Goal: Information Seeking & Learning: Learn about a topic

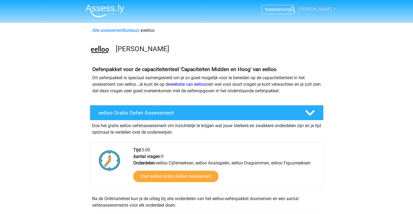
click at [330, 8] on link "[PERSON_NAME]" at bounding box center [309, 9] width 45 height 7
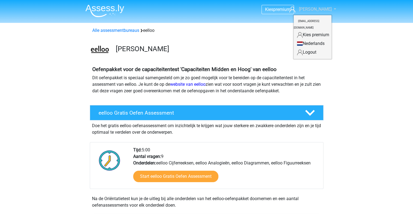
click at [331, 7] on link "[PERSON_NAME]" at bounding box center [309, 9] width 45 height 7
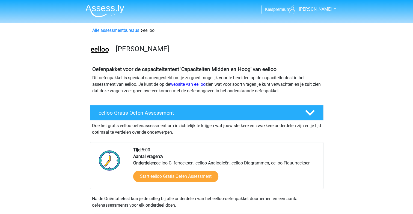
click at [122, 13] on img at bounding box center [104, 10] width 39 height 13
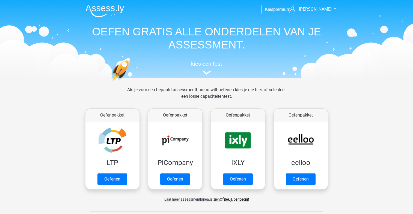
click at [242, 27] on h1 "OEFEN GRATIS ALLE ONDERDELEN VAN JE ASSESSMENT." at bounding box center [206, 38] width 251 height 26
click at [208, 72] on img at bounding box center [206, 73] width 8 height 4
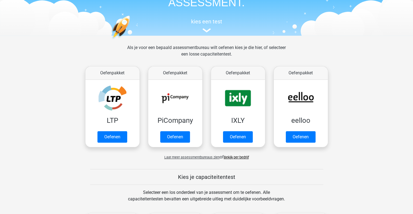
scroll to position [102, 0]
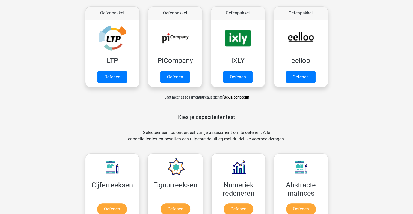
click at [211, 116] on h5 "Kies je capaciteitentest" at bounding box center [206, 117] width 233 height 7
click at [179, 137] on div "Selecteer een los onderdeel van je assessment om te oefenen. Alle capaciteitent…" at bounding box center [206, 140] width 167 height 20
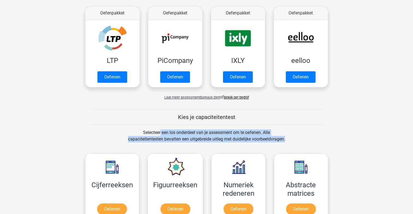
click at [179, 137] on div "Selecteer een los onderdeel van je assessment om te oefenen. Alle capaciteitent…" at bounding box center [206, 140] width 167 height 20
drag, startPoint x: 179, startPoint y: 137, endPoint x: 140, endPoint y: 137, distance: 38.7
click at [140, 137] on div "Selecteer een los onderdeel van je assessment om te oefenen. Alle capaciteitent…" at bounding box center [206, 140] width 167 height 20
click at [204, 136] on div "Selecteer een los onderdeel van je assessment om te oefenen. Alle capaciteitent…" at bounding box center [206, 140] width 167 height 20
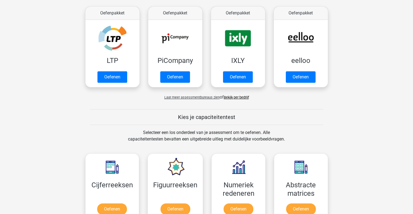
click at [198, 136] on div "Selecteer een los onderdeel van je assessment om te oefenen. Alle capaciteitent…" at bounding box center [206, 140] width 167 height 20
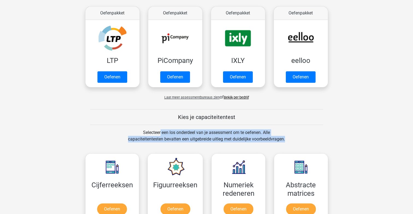
click at [198, 136] on div "Selecteer een los onderdeel van je assessment om te oefenen. Alle capaciteitent…" at bounding box center [206, 140] width 167 height 20
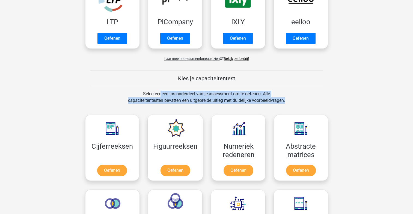
scroll to position [184, 0]
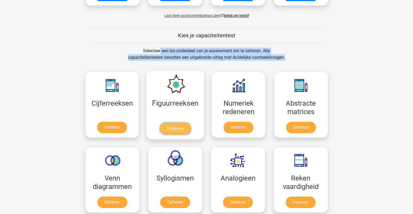
click at [160, 123] on link "Oefenen" at bounding box center [175, 129] width 31 height 12
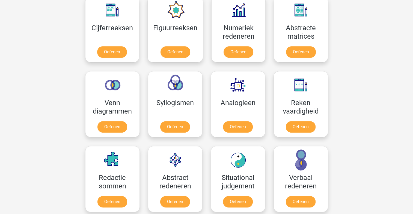
scroll to position [266, 0]
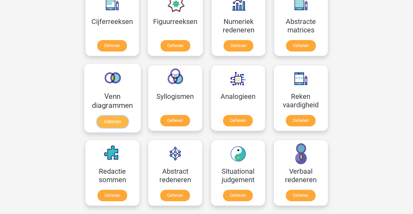
click at [120, 116] on link "Oefenen" at bounding box center [112, 122] width 31 height 12
click at [118, 123] on link "Oefenen" at bounding box center [112, 122] width 31 height 12
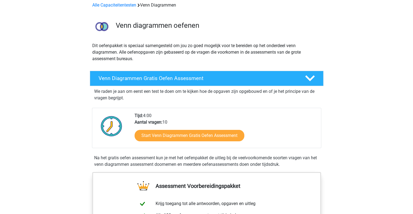
scroll to position [55, 0]
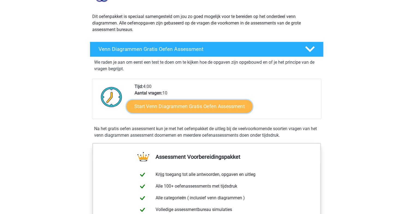
click at [194, 107] on link "Start Venn Diagrammen Gratis Oefen Assessment" at bounding box center [189, 106] width 126 height 13
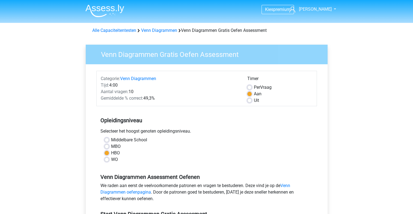
scroll to position [82, 0]
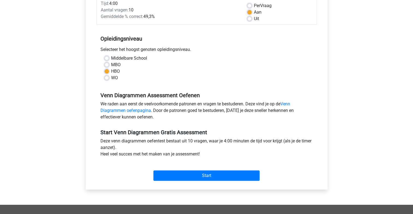
click at [213, 103] on div "We raden aan eerst de veelvoorkomende patronen en vragen te bestuderen. Deze vi…" at bounding box center [206, 112] width 220 height 22
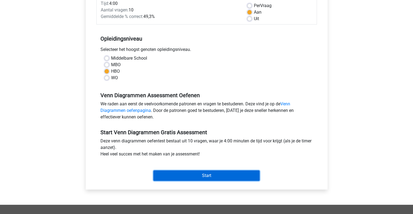
click at [212, 178] on input "Start" at bounding box center [206, 176] width 106 height 10
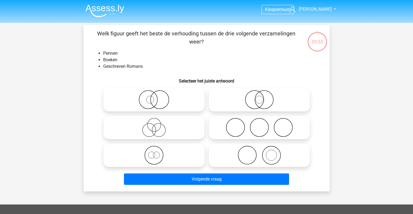
click at [152, 129] on circle at bounding box center [158, 130] width 13 height 13
click at [154, 125] on input "radio" at bounding box center [156, 123] width 4 height 4
radio input "true"
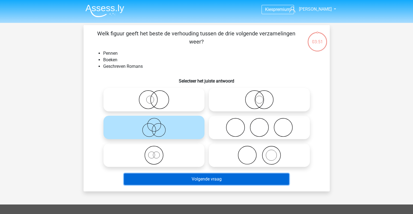
click at [204, 181] on button "Volgende vraag" at bounding box center [206, 179] width 165 height 11
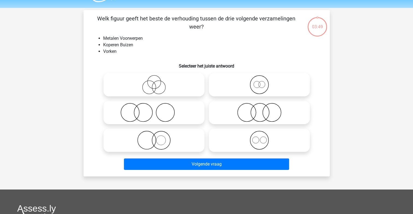
scroll to position [25, 0]
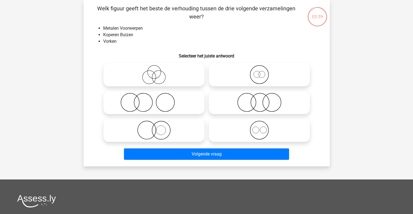
click at [151, 106] on icon at bounding box center [154, 102] width 97 height 19
click at [154, 100] on input "radio" at bounding box center [156, 98] width 4 height 4
radio input "true"
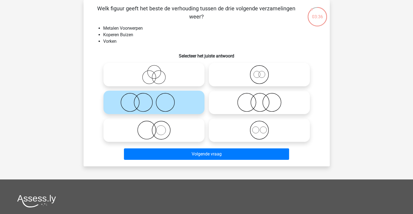
click at [161, 135] on icon at bounding box center [154, 130] width 97 height 19
click at [157, 128] on input "radio" at bounding box center [156, 126] width 4 height 4
radio input "true"
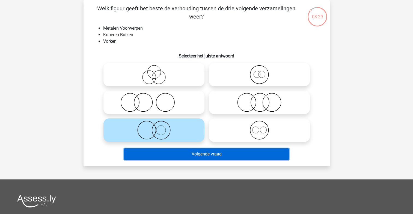
click at [231, 160] on button "Volgende vraag" at bounding box center [206, 154] width 165 height 11
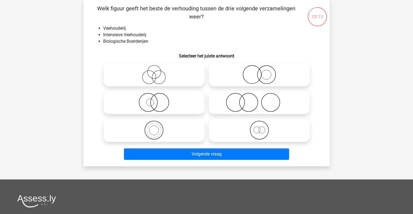
click at [151, 105] on icon at bounding box center [154, 102] width 97 height 19
click at [154, 100] on input "radio" at bounding box center [156, 98] width 4 height 4
radio input "true"
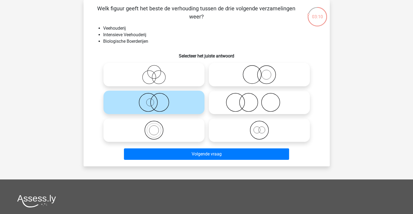
click at [151, 71] on icon at bounding box center [154, 74] width 97 height 19
click at [154, 71] on input "radio" at bounding box center [156, 70] width 4 height 4
radio input "true"
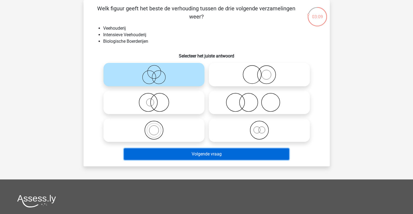
click at [201, 155] on button "Volgende vraag" at bounding box center [206, 154] width 165 height 11
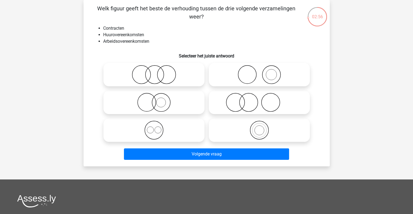
click at [154, 78] on icon at bounding box center [154, 74] width 97 height 19
click at [154, 72] on input "radio" at bounding box center [156, 70] width 4 height 4
radio input "true"
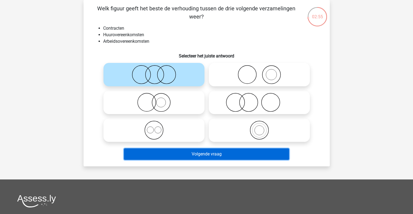
click at [237, 158] on button "Volgende vraag" at bounding box center [206, 154] width 165 height 11
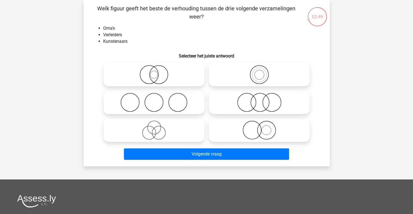
click at [156, 109] on icon at bounding box center [154, 102] width 97 height 19
click at [156, 100] on input "radio" at bounding box center [156, 98] width 4 height 4
radio input "true"
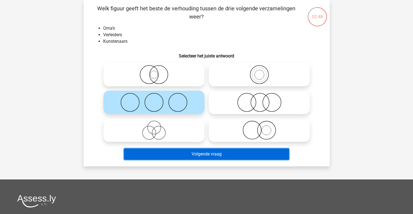
click at [216, 159] on button "Volgende vraag" at bounding box center [206, 154] width 165 height 11
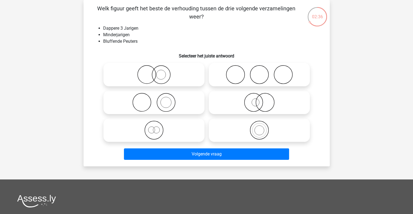
click at [155, 131] on icon at bounding box center [154, 130] width 97 height 19
click at [155, 128] on input "radio" at bounding box center [156, 126] width 4 height 4
radio input "true"
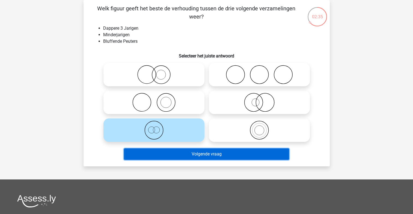
click at [232, 155] on button "Volgende vraag" at bounding box center [206, 154] width 165 height 11
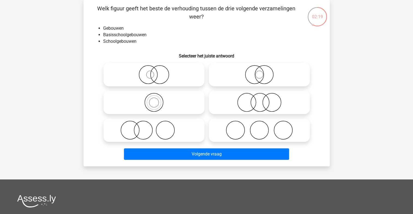
click at [153, 76] on icon at bounding box center [154, 74] width 97 height 19
click at [154, 72] on input "radio" at bounding box center [156, 70] width 4 height 4
radio input "true"
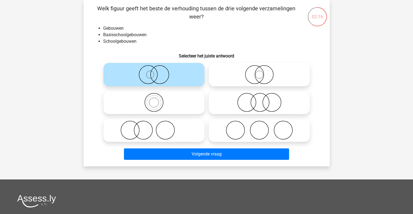
click at [148, 103] on icon at bounding box center [154, 102] width 97 height 19
click at [154, 100] on input "radio" at bounding box center [156, 98] width 4 height 4
radio input "true"
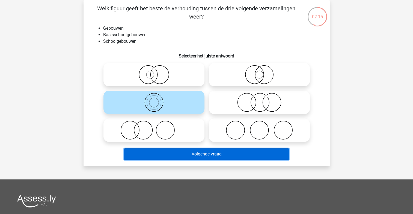
click at [204, 156] on button "Volgende vraag" at bounding box center [206, 154] width 165 height 11
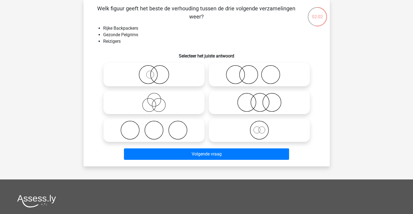
click at [258, 127] on circle at bounding box center [256, 130] width 7 height 7
click at [259, 127] on input "radio" at bounding box center [261, 126] width 4 height 4
radio input "true"
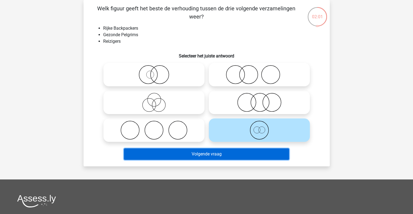
click at [229, 151] on button "Volgende vraag" at bounding box center [206, 154] width 165 height 11
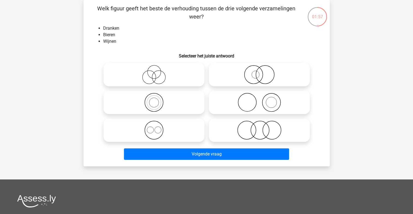
click at [151, 79] on icon at bounding box center [154, 74] width 97 height 19
click at [154, 72] on input "radio" at bounding box center [156, 70] width 4 height 4
radio input "true"
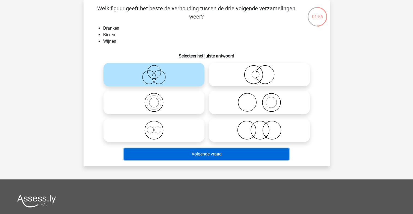
click at [212, 155] on button "Volgende vraag" at bounding box center [206, 154] width 165 height 11
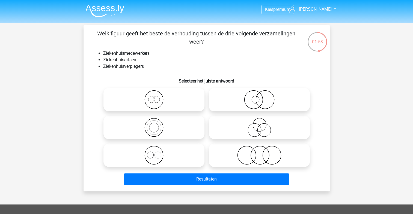
scroll to position [0, 0]
click at [253, 152] on icon at bounding box center [259, 155] width 97 height 19
click at [259, 152] on input "radio" at bounding box center [261, 151] width 4 height 4
radio input "true"
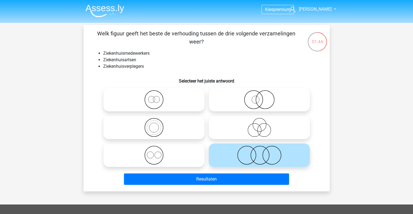
click at [151, 103] on icon at bounding box center [154, 99] width 97 height 19
click at [154, 97] on input "radio" at bounding box center [156, 96] width 4 height 4
radio input "true"
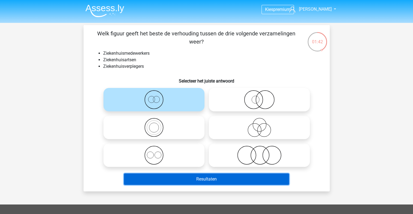
click at [218, 183] on button "Resultaten" at bounding box center [206, 179] width 165 height 11
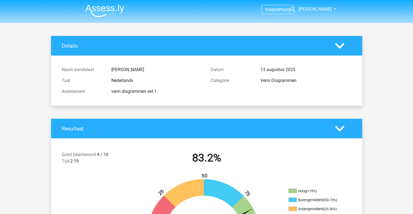
scroll to position [55, 0]
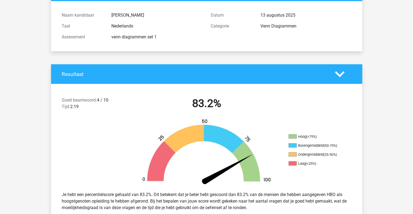
click at [300, 140] on ul "Hoog (>75%) Bovengemiddeld (50-75%) Ondergemiddeld (25-50%) Laag (<25%)" at bounding box center [315, 152] width 55 height 36
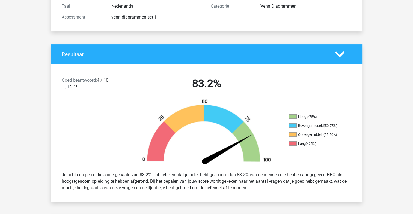
scroll to position [109, 0]
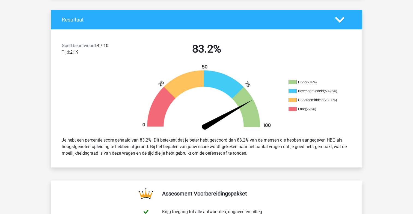
drag, startPoint x: 145, startPoint y: 140, endPoint x: 290, endPoint y: 152, distance: 146.1
click at [290, 152] on div "Je hebt een percentielscore gehaald van 83.2%. Dit betekent dat je beter hebt g…" at bounding box center [207, 147] width 298 height 24
click at [142, 146] on div "Je hebt een percentielscore gehaald van 83.2%. Dit betekent dat je beter hebt g…" at bounding box center [207, 147] width 298 height 24
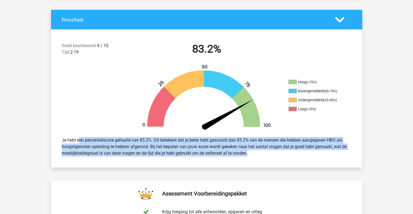
click at [142, 146] on div "Je hebt een percentielscore gehaald van 83.2%. Dit betekent dat je beter hebt g…" at bounding box center [207, 147] width 298 height 24
drag, startPoint x: 142, startPoint y: 146, endPoint x: 110, endPoint y: 152, distance: 32.3
click at [110, 152] on div "Je hebt een percentielscore gehaald van 83.2%. Dit betekent dat je beter hebt g…" at bounding box center [207, 147] width 298 height 24
click at [173, 153] on div "Je hebt een percentielscore gehaald van 83.2%. Dit betekent dat je beter hebt g…" at bounding box center [207, 147] width 298 height 24
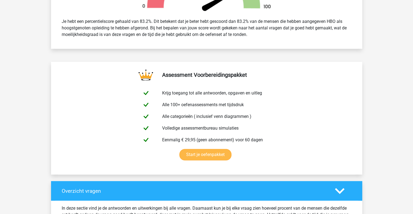
scroll to position [246, 0]
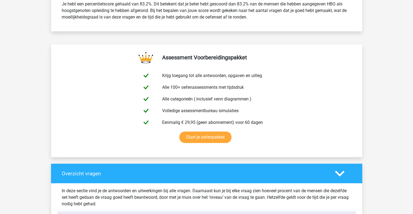
click at [185, 195] on div "In deze sectie vind je de antwoorden en uitwerkingen bij alle vragen. Daarnaast…" at bounding box center [207, 198] width 298 height 20
click at [186, 195] on div "In deze sectie vind je de antwoorden en uitwerkingen bij alle vragen. Daarnaast…" at bounding box center [207, 198] width 298 height 20
drag, startPoint x: 119, startPoint y: 197, endPoint x: 176, endPoint y: 195, distance: 57.3
click at [119, 197] on div "In deze sectie vind je de antwoorden en uitwerkingen bij alle vragen. Daarnaast…" at bounding box center [207, 198] width 298 height 20
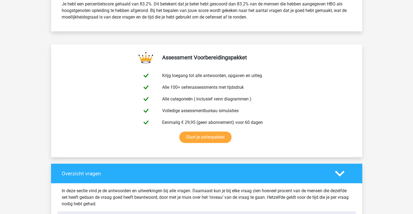
click at [340, 172] on icon at bounding box center [340, 174] width 10 height 10
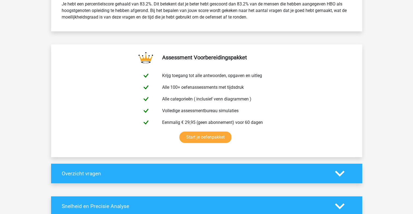
click at [340, 172] on icon at bounding box center [340, 174] width 10 height 10
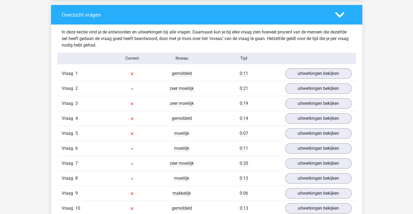
scroll to position [355, 0]
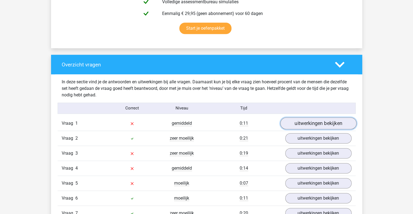
click at [327, 125] on link "uitwerkingen bekijken" at bounding box center [318, 124] width 76 height 12
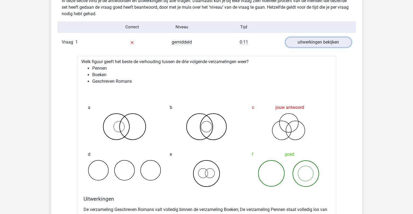
scroll to position [464, 0]
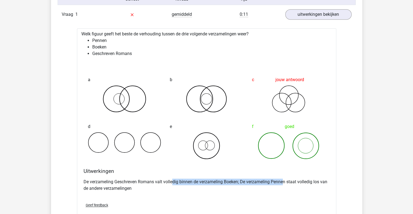
drag, startPoint x: 177, startPoint y: 184, endPoint x: 283, endPoint y: 184, distance: 105.8
click at [283, 184] on p "De verzameling Geschreven Romans valt volledig binnen de verzameling Boeken; De…" at bounding box center [206, 185] width 246 height 13
drag, startPoint x: 283, startPoint y: 184, endPoint x: 236, endPoint y: 185, distance: 46.9
click at [236, 185] on p "De verzameling Geschreven Romans valt volledig binnen de verzameling Boeken; De…" at bounding box center [206, 185] width 246 height 13
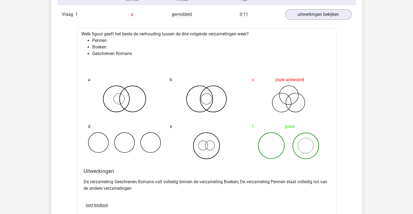
click at [290, 186] on p "De verzameling Geschreven Romans valt volledig binnen de verzameling Boeken; De…" at bounding box center [206, 185] width 246 height 13
click at [152, 188] on p "De verzameling Geschreven Romans valt volledig binnen de verzameling Boeken; De…" at bounding box center [206, 185] width 246 height 13
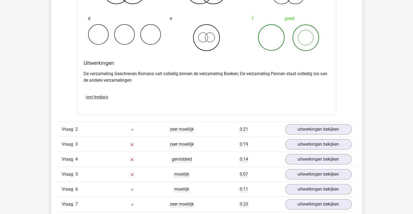
scroll to position [573, 0]
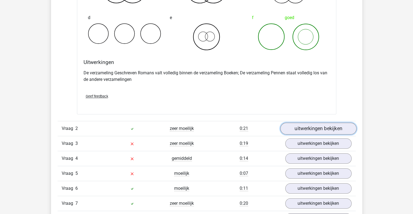
click at [320, 130] on link "uitwerkingen bekijken" at bounding box center [318, 129] width 76 height 12
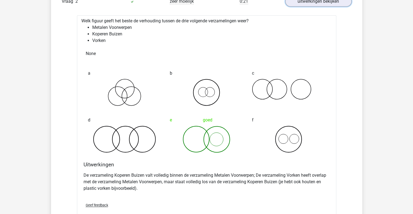
scroll to position [709, 0]
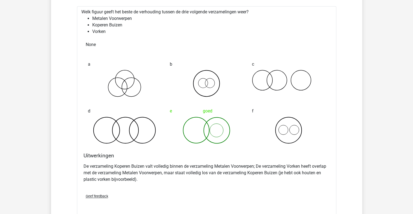
click at [124, 174] on p "De verzameling Koperen Buizen valt volledig binnen de verzameling Metalen Voorw…" at bounding box center [206, 173] width 246 height 20
click at [233, 184] on div "De verzameling Koperen Buizen valt volledig binnen de verzameling Metalen Voorw…" at bounding box center [206, 175] width 246 height 28
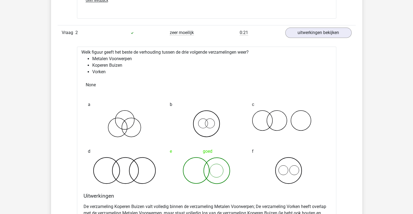
scroll to position [791, 0]
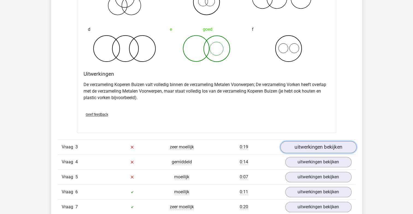
click at [319, 147] on link "uitwerkingen bekijken" at bounding box center [318, 147] width 76 height 12
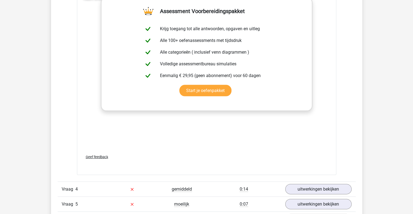
scroll to position [1200, 0]
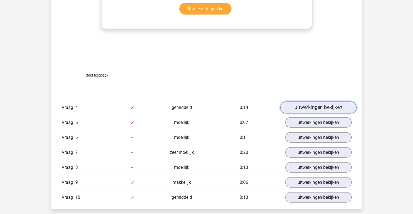
click at [307, 109] on link "uitwerkingen bekijken" at bounding box center [318, 108] width 76 height 12
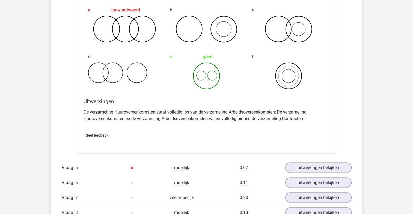
scroll to position [1419, 0]
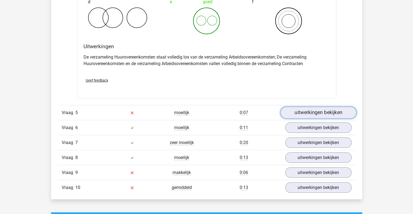
click at [311, 109] on link "uitwerkingen bekijken" at bounding box center [318, 113] width 76 height 12
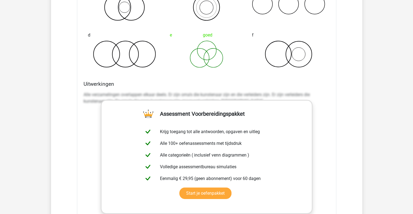
scroll to position [1609, 0]
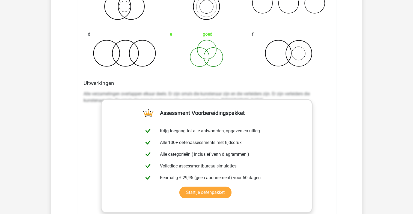
click at [81, 86] on div "Welk figuur geeft het beste de verhouding tussen de drie volgende verzamelingen…" at bounding box center [206, 107] width 259 height 342
click at [82, 87] on div "Uitwerkingen Alle verzamelingen overlappen elkaar deels. Er zijn oma's die kuns…" at bounding box center [206, 166] width 250 height 172
drag, startPoint x: 86, startPoint y: 88, endPoint x: 86, endPoint y: 91, distance: 2.7
click at [86, 89] on div "Alle verzamelingen overlappen elkaar deels. Er zijn oma's die kunstenaar zijn e…" at bounding box center [206, 100] width 246 height 22
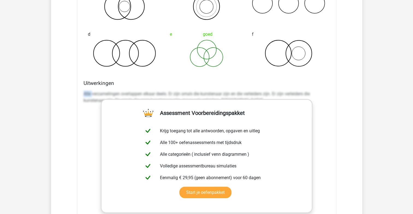
click at [86, 92] on p "Alle verzamelingen overlappen elkaar deels. Er zijn oma's die kunstenaar zijn e…" at bounding box center [206, 97] width 246 height 13
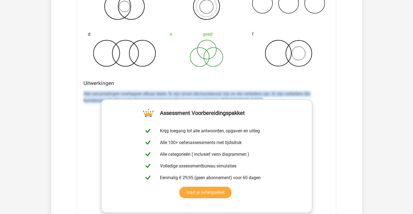
drag, startPoint x: 86, startPoint y: 92, endPoint x: 100, endPoint y: 92, distance: 13.6
click at [100, 92] on p "Alle verzamelingen overlappen elkaar deels. Er zijn oma's die kunstenaar zijn e…" at bounding box center [206, 97] width 246 height 13
drag, startPoint x: 100, startPoint y: 92, endPoint x: 89, endPoint y: 92, distance: 11.5
copy div "Alle verzamelingen overlappen elkaar deels. Er zijn oma's die kunstenaar zijn e…"
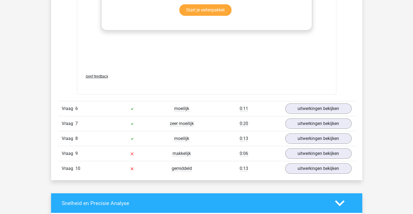
scroll to position [1828, 0]
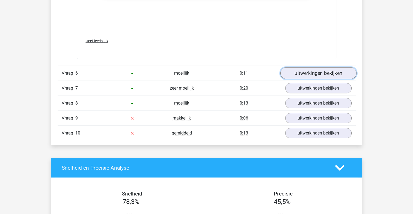
click at [311, 71] on link "uitwerkingen bekijken" at bounding box center [318, 73] width 76 height 12
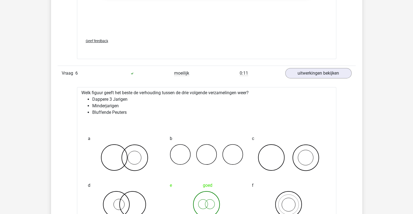
click at [142, 94] on div "Welk figuur geeft het beste de verhouding tussen de drie volgende verzamelingen…" at bounding box center [206, 184] width 259 height 195
click at [104, 98] on li "Dappere 3 Jarigen" at bounding box center [212, 99] width 240 height 7
click at [110, 104] on li "Minderjarigen" at bounding box center [212, 106] width 240 height 7
drag, startPoint x: 92, startPoint y: 110, endPoint x: 127, endPoint y: 113, distance: 35.3
click at [92, 110] on li "Bluffende Peuters" at bounding box center [212, 112] width 240 height 7
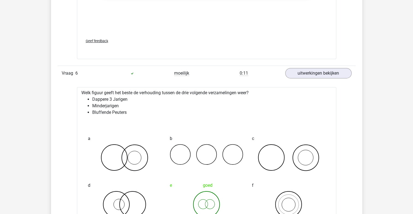
click at [127, 113] on li "Bluffende Peuters" at bounding box center [212, 112] width 240 height 7
click at [109, 93] on div "Welk figuur geeft het beste de verhouding tussen de drie volgende verzamelingen…" at bounding box center [206, 184] width 259 height 195
click at [106, 96] on li "Dappere 3 Jarigen" at bounding box center [212, 99] width 240 height 7
drag, startPoint x: 106, startPoint y: 96, endPoint x: 101, endPoint y: 101, distance: 7.1
click at [101, 101] on li "Dappere 3 Jarigen" at bounding box center [212, 99] width 240 height 7
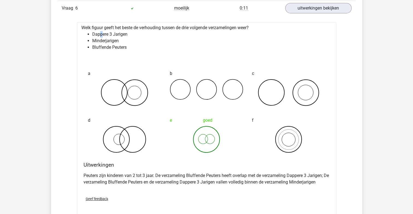
scroll to position [1964, 0]
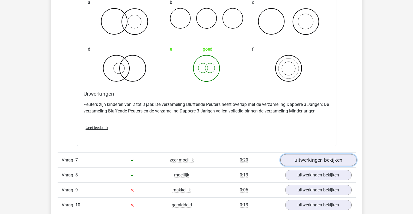
click at [329, 157] on link "uitwerkingen bekijken" at bounding box center [318, 161] width 76 height 12
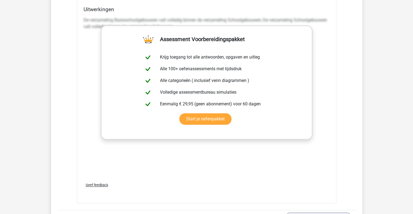
scroll to position [2319, 0]
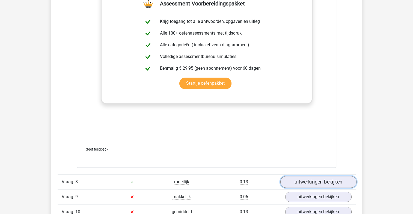
click at [288, 179] on link "uitwerkingen bekijken" at bounding box center [318, 182] width 76 height 12
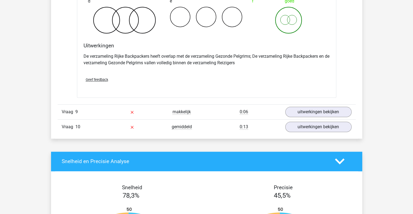
scroll to position [2619, 0]
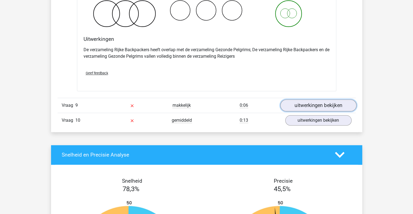
click at [324, 103] on link "uitwerkingen bekijken" at bounding box center [318, 106] width 76 height 12
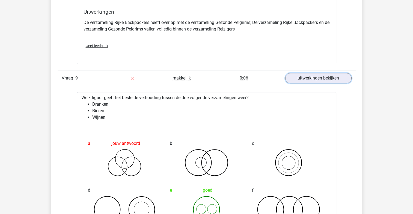
scroll to position [2673, 0]
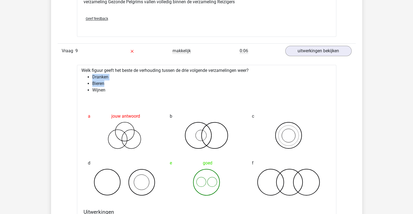
drag, startPoint x: 91, startPoint y: 76, endPoint x: 128, endPoint y: 83, distance: 37.3
click at [128, 83] on ul "Dranken Bieren Wijnen" at bounding box center [206, 84] width 250 height 20
drag, startPoint x: 128, startPoint y: 83, endPoint x: 107, endPoint y: 92, distance: 22.0
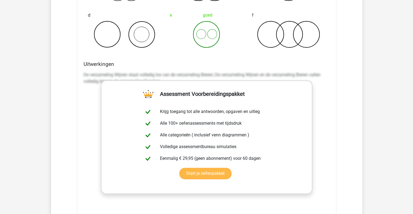
scroll to position [2810, 0]
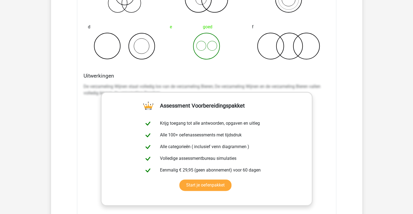
click at [95, 77] on div "Uitwerkingen De verzameling Wijnen staat volledig los van de verzameling Bieren…" at bounding box center [206, 159] width 250 height 172
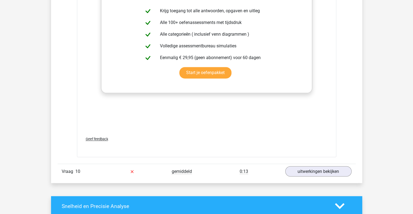
scroll to position [2946, 0]
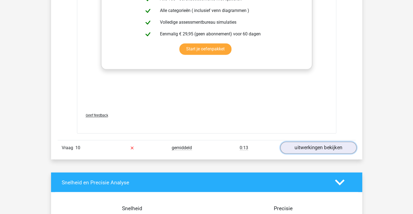
click at [336, 146] on link "uitwerkingen bekijken" at bounding box center [318, 148] width 76 height 12
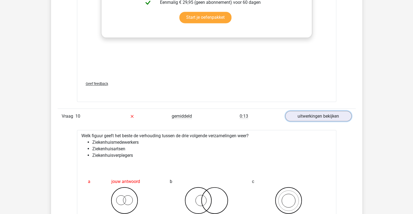
scroll to position [3001, 0]
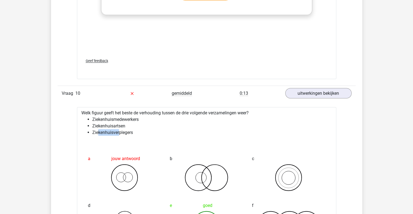
drag, startPoint x: 99, startPoint y: 127, endPoint x: 119, endPoint y: 132, distance: 20.6
click at [119, 132] on li "Ziekenhuisverplegers" at bounding box center [212, 132] width 240 height 7
drag, startPoint x: 119, startPoint y: 132, endPoint x: 100, endPoint y: 133, distance: 18.3
click at [100, 133] on li "Ziekenhuisverplegers" at bounding box center [212, 132] width 240 height 7
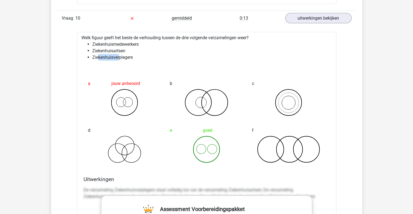
scroll to position [3110, 0]
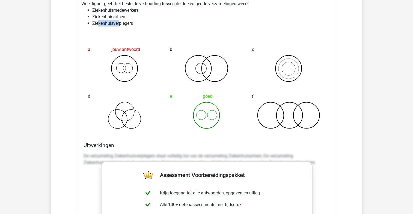
drag, startPoint x: 124, startPoint y: 52, endPoint x: 130, endPoint y: 47, distance: 7.3
click at [130, 47] on div "a jouw antwoord" at bounding box center [124, 63] width 82 height 47
click at [201, 129] on div "e goed" at bounding box center [206, 110] width 82 height 47
click at [117, 23] on li "Ziekenhuisverplegers" at bounding box center [212, 23] width 240 height 7
click at [194, 136] on div "Welk figuur geeft het beste de verhouding tussen de drie volgende verzamelingen…" at bounding box center [206, 169] width 259 height 342
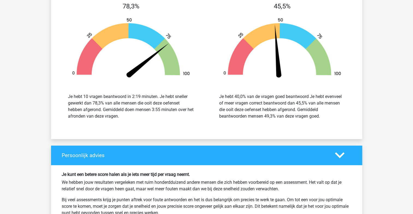
scroll to position [3519, 0]
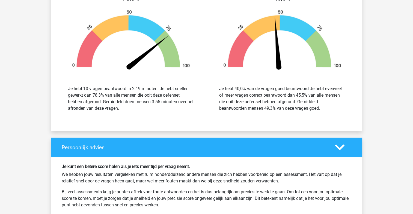
click at [262, 94] on div "Je hebt 40,0% van de vragen goed beantwoord Je hebt evenveel of meer vragen cor…" at bounding box center [282, 99] width 126 height 26
drag, startPoint x: 262, startPoint y: 94, endPoint x: 243, endPoint y: 95, distance: 18.8
click at [243, 95] on div "Je hebt 40,0% van de vragen goed beantwoord Je hebt evenveel of meer vragen cor…" at bounding box center [282, 99] width 126 height 26
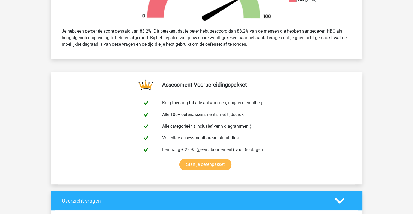
scroll to position [0, 0]
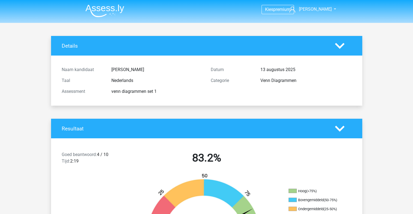
drag, startPoint x: 134, startPoint y: 134, endPoint x: 110, endPoint y: 0, distance: 136.1
click at [135, 133] on div "Resultaat" at bounding box center [206, 129] width 311 height 20
click at [275, 8] on span "premium" at bounding box center [281, 9] width 17 height 5
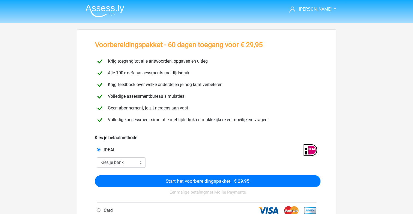
click at [170, 81] on div "Krijg feedback over welke onderdelen je nog kunt verbeteren" at bounding box center [206, 85] width 231 height 10
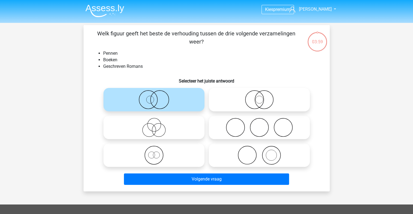
click at [116, 8] on img at bounding box center [104, 10] width 39 height 13
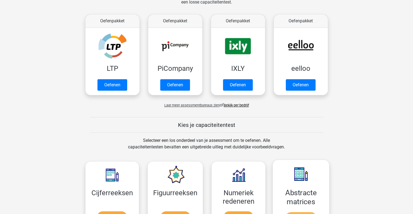
scroll to position [136, 0]
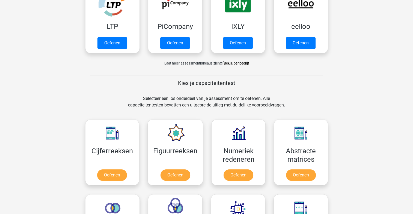
click at [192, 99] on div "Selecteer een los onderdeel van je assessment om te oefenen. Alle capaciteitent…" at bounding box center [206, 105] width 167 height 20
drag, startPoint x: 192, startPoint y: 99, endPoint x: 160, endPoint y: 107, distance: 32.4
click at [160, 107] on div "Selecteer een los onderdeel van je assessment om te oefenen. Alle capaciteitent…" at bounding box center [206, 105] width 167 height 20
click at [220, 104] on div "Selecteer een los onderdeel van je assessment om te oefenen. Alle capaciteitent…" at bounding box center [206, 105] width 167 height 20
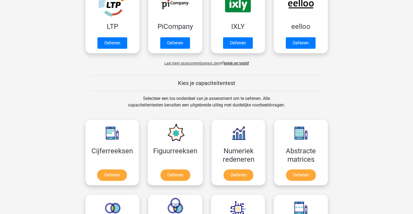
click at [272, 104] on div "Selecteer een los onderdeel van je assessment om te oefenen. Alle capaciteitent…" at bounding box center [206, 105] width 167 height 20
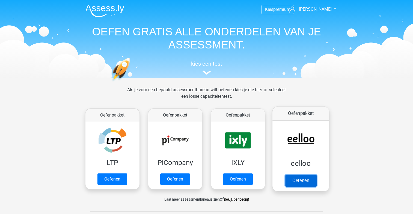
click at [291, 175] on link "Oefenen" at bounding box center [300, 181] width 31 height 12
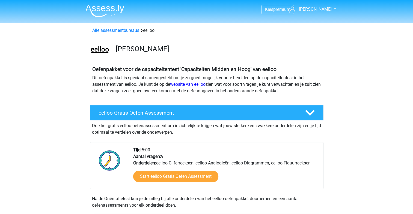
click at [124, 86] on p "Dit oefenpakket is speciaal samengesteld om je zo goed mogelijk voor te bereide…" at bounding box center [206, 85] width 229 height 20
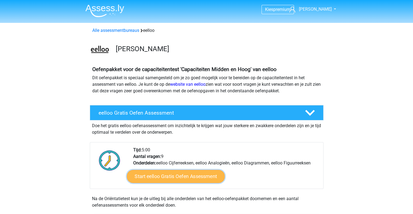
click at [173, 179] on link "Start eelloo Gratis Oefen Assessment" at bounding box center [176, 176] width 98 height 13
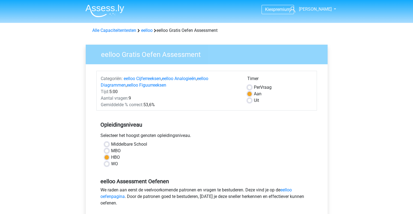
click at [111, 165] on label "WO" at bounding box center [114, 164] width 7 height 7
click at [107, 165] on input "WO" at bounding box center [106, 163] width 4 height 5
radio input "true"
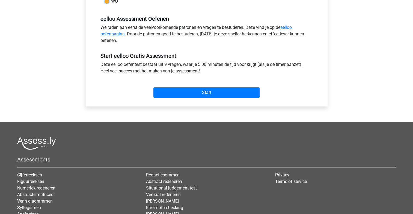
scroll to position [164, 0]
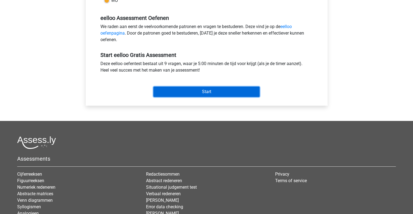
click at [214, 96] on input "Start" at bounding box center [206, 92] width 106 height 10
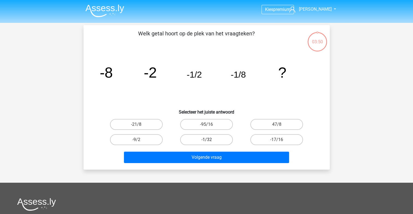
click at [211, 139] on label "-1/32" at bounding box center [206, 139] width 53 height 11
click at [210, 140] on input "-1/32" at bounding box center [208, 142] width 4 height 4
radio input "true"
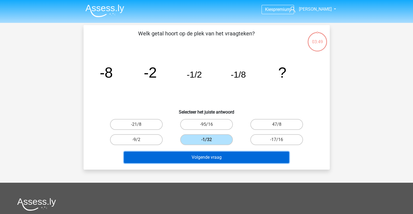
click at [211, 153] on button "Volgende vraag" at bounding box center [206, 157] width 165 height 11
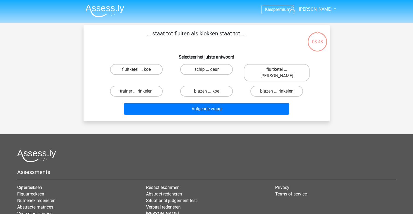
scroll to position [25, 0]
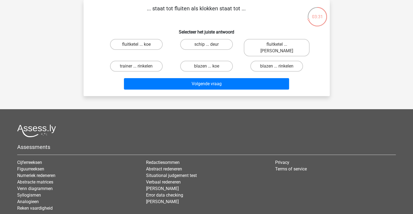
click at [278, 45] on input "fluitketel ... [PERSON_NAME]" at bounding box center [279, 46] width 4 height 4
radio input "true"
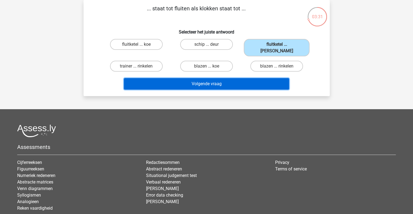
click at [228, 79] on button "Volgende vraag" at bounding box center [206, 83] width 165 height 11
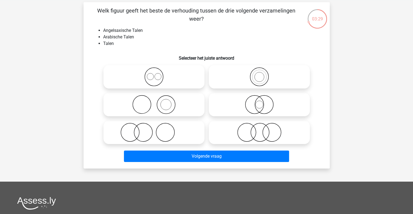
scroll to position [0, 0]
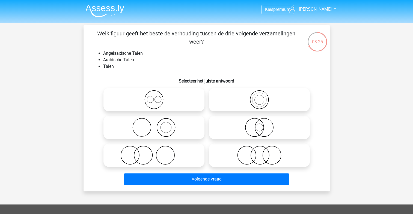
click at [154, 98] on icon at bounding box center [154, 99] width 97 height 19
click at [154, 97] on input "radio" at bounding box center [156, 96] width 4 height 4
radio input "true"
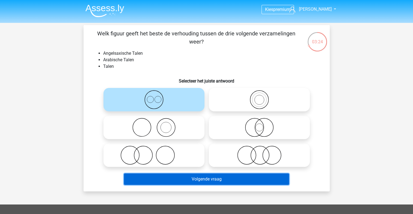
click at [208, 181] on button "Volgende vraag" at bounding box center [206, 179] width 165 height 11
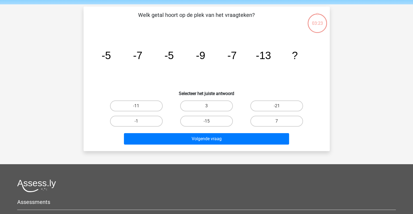
scroll to position [25, 0]
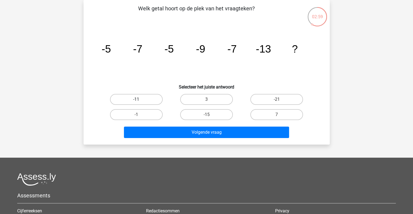
click at [142, 96] on label "-11" at bounding box center [136, 99] width 53 height 11
click at [140, 100] on input "-11" at bounding box center [138, 102] width 4 height 4
radio input "true"
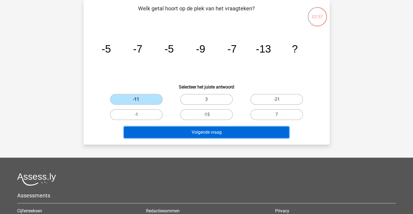
click at [243, 128] on button "Volgende vraag" at bounding box center [206, 132] width 165 height 11
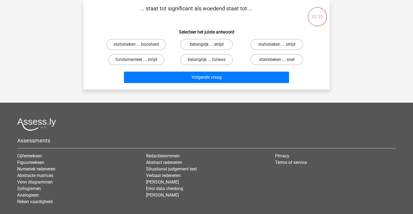
click at [219, 45] on label "belangrijk ... strijd" at bounding box center [206, 44] width 53 height 11
click at [210, 45] on input "belangrijk ... strijd" at bounding box center [208, 46] width 4 height 4
radio input "true"
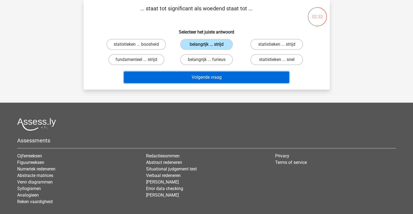
click at [207, 76] on button "Volgende vraag" at bounding box center [206, 77] width 165 height 11
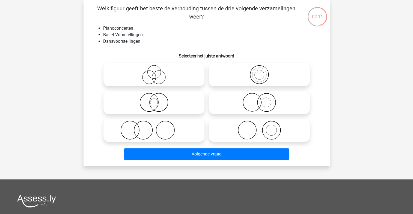
click at [261, 129] on icon at bounding box center [259, 130] width 97 height 19
click at [261, 128] on input "radio" at bounding box center [261, 126] width 4 height 4
radio input "true"
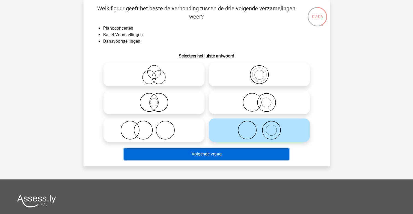
click at [239, 158] on button "Volgende vraag" at bounding box center [206, 154] width 165 height 11
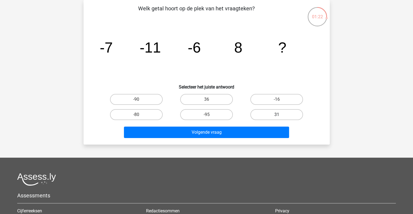
click at [276, 114] on label "31" at bounding box center [276, 114] width 53 height 11
click at [277, 115] on input "31" at bounding box center [279, 117] width 4 height 4
radio input "true"
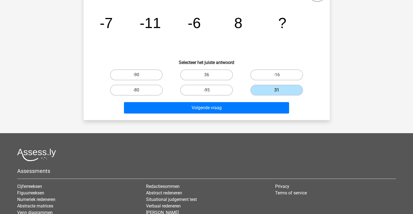
scroll to position [82, 0]
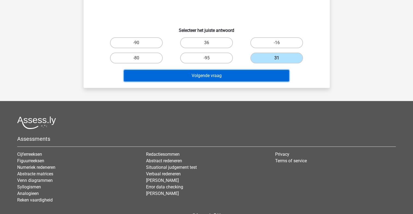
click at [231, 80] on button "Volgende vraag" at bounding box center [206, 75] width 165 height 11
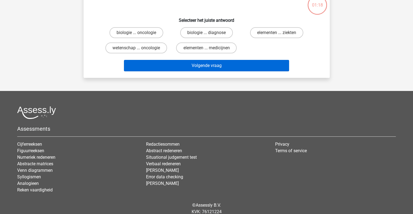
scroll to position [25, 0]
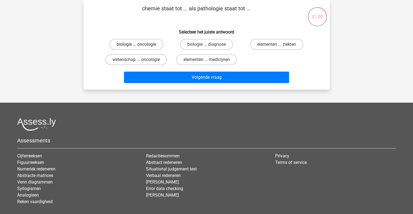
click at [145, 45] on label "biologie ... oncologie" at bounding box center [136, 44] width 54 height 11
click at [140, 45] on input "biologie ... oncologie" at bounding box center [138, 46] width 4 height 4
radio input "true"
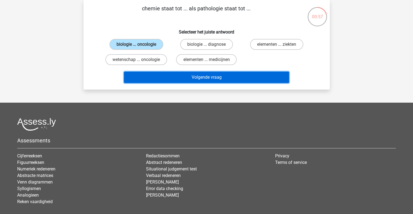
click at [215, 77] on button "Volgende vraag" at bounding box center [206, 77] width 165 height 11
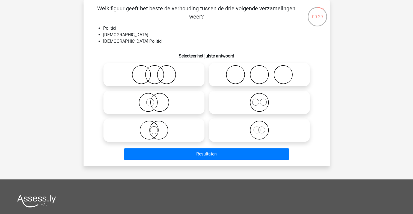
click at [148, 101] on icon at bounding box center [154, 102] width 97 height 19
click at [154, 100] on input "radio" at bounding box center [156, 98] width 4 height 4
radio input "true"
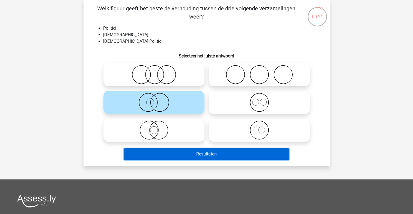
click at [228, 155] on button "Resultaten" at bounding box center [206, 154] width 165 height 11
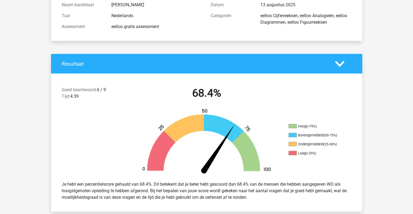
scroll to position [109, 0]
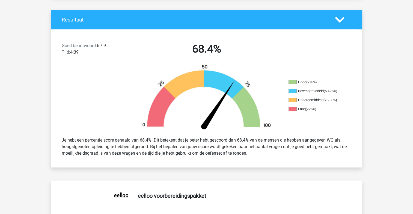
click at [158, 144] on div "Je hebt een percentielscore gehaald van 68.4%. Dit betekent dat je beter hebt g…" at bounding box center [207, 147] width 298 height 24
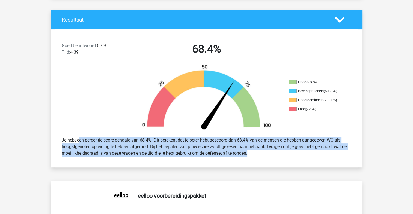
click at [158, 144] on div "Je hebt een percentielscore gehaald van 68.4%. Dit betekent dat je beter hebt g…" at bounding box center [207, 147] width 298 height 24
click at [261, 148] on div "Je hebt een percentielscore gehaald van 68.4%. Dit betekent dat je beter hebt g…" at bounding box center [207, 147] width 298 height 24
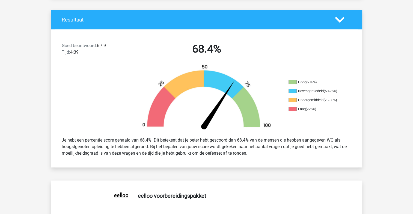
click at [289, 145] on div "Je hebt een percentielscore gehaald van 68.4%. Dit betekent dat je beter hebt g…" at bounding box center [207, 147] width 298 height 24
click at [111, 149] on div "Je hebt een percentielscore gehaald van 68.4%. Dit betekent dat je beter hebt g…" at bounding box center [207, 147] width 298 height 24
drag, startPoint x: 111, startPoint y: 149, endPoint x: 176, endPoint y: 146, distance: 64.4
click at [176, 146] on div "Je hebt een percentielscore gehaald van 68.4%. Dit betekent dat je beter hebt g…" at bounding box center [207, 147] width 298 height 24
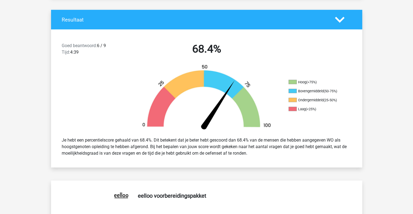
drag, startPoint x: 160, startPoint y: 148, endPoint x: 329, endPoint y: 153, distance: 168.9
click at [329, 153] on div "Je hebt een percentielscore gehaald van 68.4%. Dit betekent dat je beter hebt g…" at bounding box center [207, 147] width 298 height 24
click at [140, 148] on div "Je hebt een percentielscore gehaald van 68.4%. Dit betekent dat je beter hebt g…" at bounding box center [207, 147] width 298 height 24
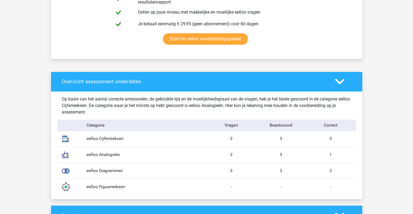
scroll to position [382, 0]
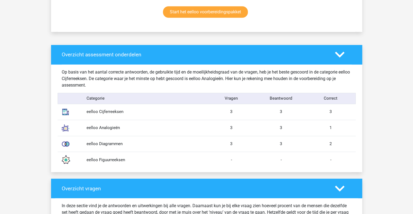
click at [100, 78] on div "Op basis van het aantal correcte antwoorden, de gebruikte tijd en de moeilijkhe…" at bounding box center [207, 79] width 298 height 20
click at [100, 79] on div "Op basis van het aantal correcte antwoorden, de gebruikte tijd en de moeilijkhe…" at bounding box center [207, 79] width 298 height 20
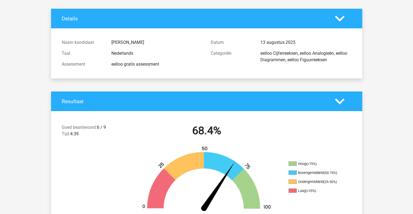
scroll to position [0, 0]
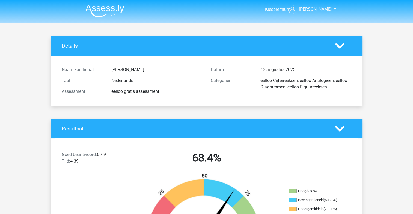
click at [331, 82] on div "eelloo Cijferreeksen, eelloo Analogieën, eelloo Diagrammen, eelloo Figuurreeksen" at bounding box center [305, 83] width 99 height 13
click at [292, 90] on div "eelloo Cijferreeksen, eelloo Analogieën, eelloo Diagrammen, eelloo Figuurreeksen" at bounding box center [305, 83] width 99 height 13
click at [342, 127] on polygon at bounding box center [340, 129] width 10 height 6
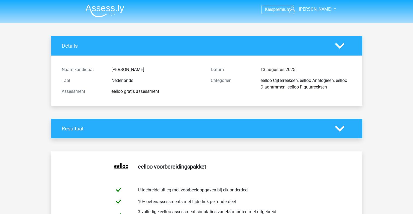
click at [340, 128] on icon at bounding box center [340, 129] width 10 height 10
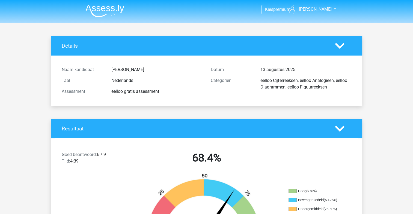
click at [111, 7] on img at bounding box center [104, 10] width 39 height 13
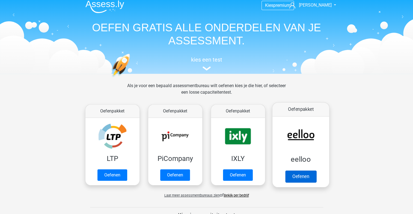
scroll to position [82, 0]
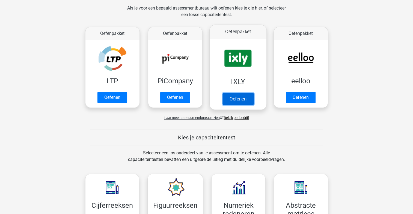
click at [246, 93] on link "Oefenen" at bounding box center [237, 99] width 31 height 12
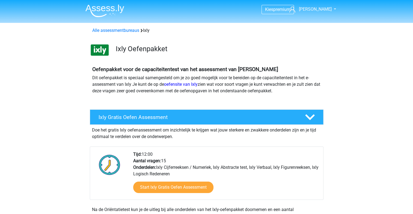
click at [152, 135] on div "Doe het gratis Ixly oefenassessment om inzichtelijk te krijgen wat jouw sterker…" at bounding box center [207, 132] width 234 height 15
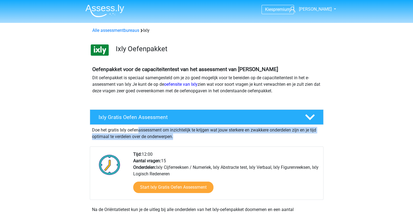
click at [152, 135] on div "Doe het gratis Ixly oefenassessment om inzichtelijk te krijgen wat jouw sterker…" at bounding box center [207, 132] width 234 height 15
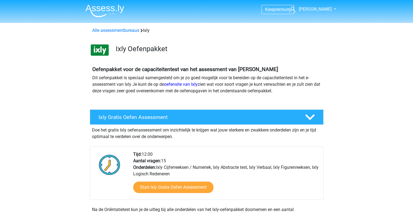
drag, startPoint x: 152, startPoint y: 135, endPoint x: 277, endPoint y: 75, distance: 138.5
click at [277, 75] on p "Dit oefenpakket is speciaal samengesteld om je zo goed mogelijk voor te bereide…" at bounding box center [206, 85] width 229 height 20
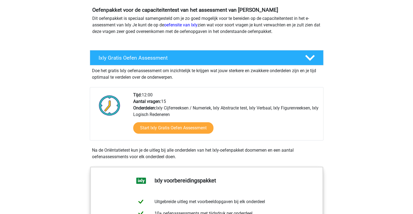
scroll to position [136, 0]
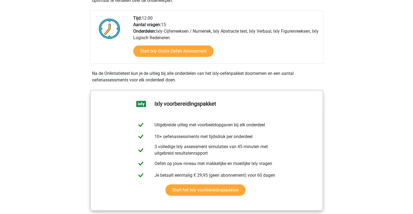
click at [198, 58] on div "Start Ixly Gratis Oefen Assessment" at bounding box center [225, 52] width 185 height 22
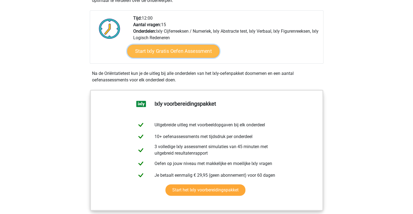
click at [200, 54] on link "Start Ixly Gratis Oefen Assessment" at bounding box center [173, 51] width 92 height 13
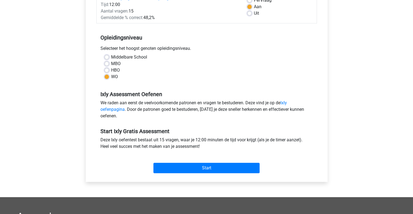
scroll to position [164, 0]
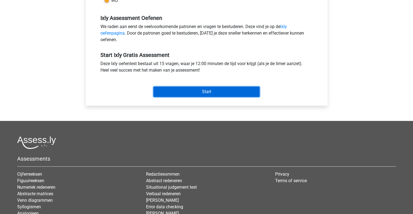
click at [223, 97] on input "Start" at bounding box center [206, 92] width 106 height 10
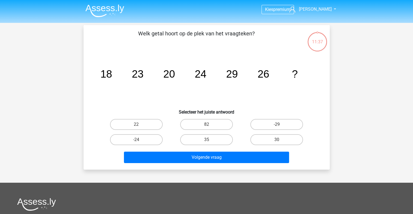
click at [112, 76] on tspan "29" at bounding box center [106, 74] width 12 height 12
click at [144, 80] on icon "image/svg+xml 18 23 20 24 29 26 ?" at bounding box center [207, 77] width 220 height 55
drag, startPoint x: 118, startPoint y: 78, endPoint x: 142, endPoint y: 76, distance: 24.4
click at [119, 76] on icon "image/svg+xml 18 23 20 24 29 26 ?" at bounding box center [207, 77] width 220 height 55
click at [147, 76] on icon "image/svg+xml 18 23 20 24 29 26 ?" at bounding box center [207, 77] width 220 height 55
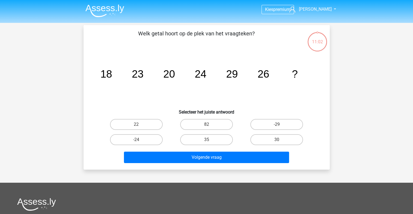
click at [112, 76] on tspan "20" at bounding box center [106, 74] width 12 height 12
drag, startPoint x: 168, startPoint y: 76, endPoint x: 171, endPoint y: 75, distance: 3.3
click at [112, 75] on tspan "20" at bounding box center [106, 74] width 12 height 12
click at [225, 76] on icon "image/svg+xml 18 23 20 24 29 26 ?" at bounding box center [207, 77] width 220 height 55
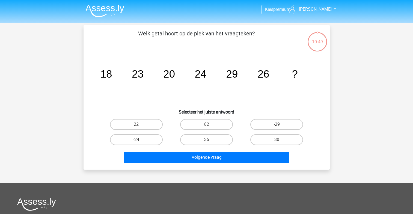
click at [112, 75] on tspan "23" at bounding box center [106, 74] width 12 height 12
drag, startPoint x: 109, startPoint y: 67, endPoint x: 145, endPoint y: 62, distance: 35.8
click at [120, 57] on icon "image/svg+xml 18 23 20 24 29 26 ?" at bounding box center [207, 77] width 220 height 55
click at [112, 73] on tspan "23" at bounding box center [106, 74] width 12 height 12
click at [135, 67] on icon "image/svg+xml 18 23 20 24 29 26 ?" at bounding box center [207, 77] width 220 height 55
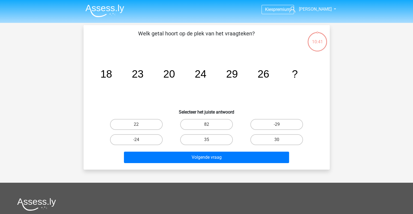
click at [112, 68] on tspan "24" at bounding box center [106, 74] width 12 height 12
click at [278, 66] on icon "image/svg+xml 18 23 20 24 29 26 ?" at bounding box center [207, 77] width 220 height 55
click at [112, 75] on tspan "23" at bounding box center [106, 74] width 12 height 12
click at [160, 77] on icon "image/svg+xml 18 23 20 24 29 26 ?" at bounding box center [207, 77] width 220 height 55
click at [112, 74] on tspan "20" at bounding box center [106, 74] width 12 height 12
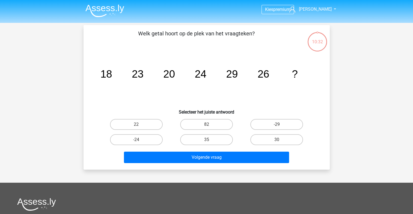
click at [207, 74] on icon "image/svg+xml 18 23 20 24 29 26 ?" at bounding box center [207, 77] width 220 height 55
click at [112, 74] on tspan "24" at bounding box center [106, 74] width 12 height 12
click at [112, 74] on tspan "29" at bounding box center [106, 74] width 12 height 12
click at [112, 76] on tspan "26" at bounding box center [106, 74] width 12 height 12
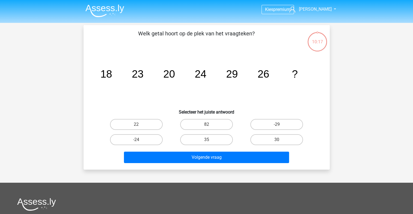
click at [279, 141] on input "30" at bounding box center [279, 142] width 4 height 4
radio input "true"
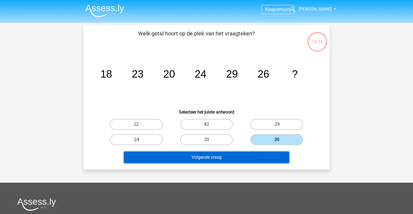
click at [237, 158] on button "Volgende vraag" at bounding box center [206, 157] width 165 height 11
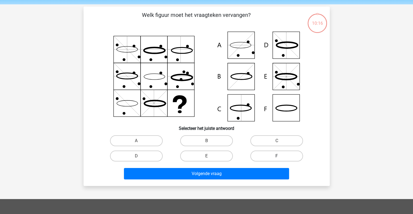
scroll to position [25, 0]
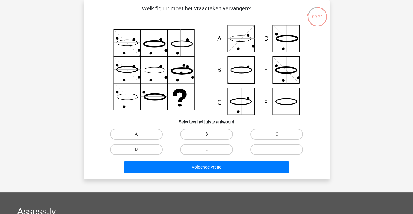
click at [289, 40] on icon at bounding box center [207, 70] width 220 height 90
click at [149, 153] on label "D" at bounding box center [136, 149] width 53 height 11
click at [140, 153] on input "D" at bounding box center [138, 152] width 4 height 4
radio input "true"
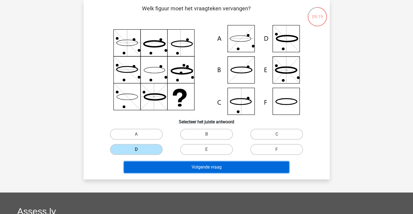
click at [187, 164] on button "Volgende vraag" at bounding box center [206, 167] width 165 height 11
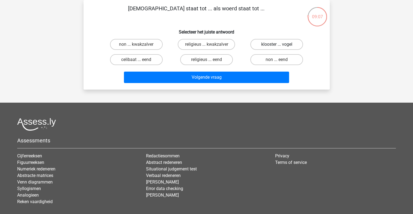
click at [286, 45] on label "klooster ... vogel" at bounding box center [276, 44] width 53 height 11
click at [280, 45] on input "klooster ... vogel" at bounding box center [279, 46] width 4 height 4
radio input "true"
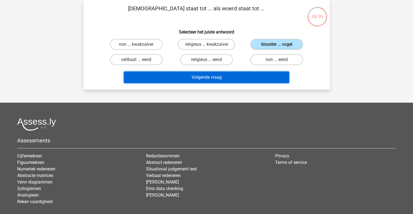
click at [220, 76] on button "Volgende vraag" at bounding box center [206, 77] width 165 height 11
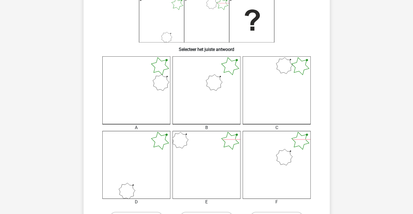
scroll to position [107, 0]
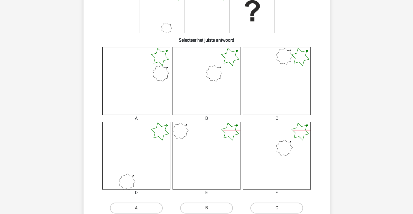
drag, startPoint x: 301, startPoint y: 141, endPoint x: 297, endPoint y: 139, distance: 4.5
click at [301, 141] on icon at bounding box center [277, 156] width 68 height 68
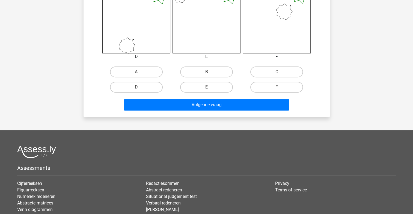
click at [277, 73] on input "C" at bounding box center [279, 74] width 4 height 4
radio input "true"
click at [246, 110] on div "Volgende vraag" at bounding box center [206, 106] width 211 height 14
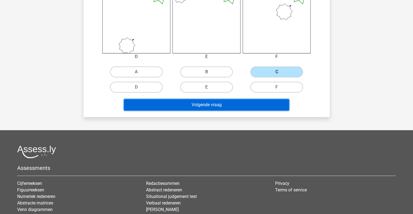
click at [248, 106] on button "Volgende vraag" at bounding box center [206, 104] width 165 height 11
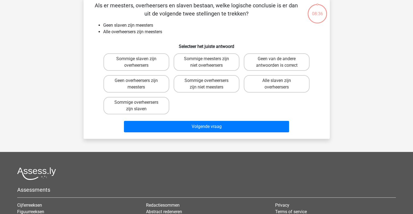
scroll to position [25, 0]
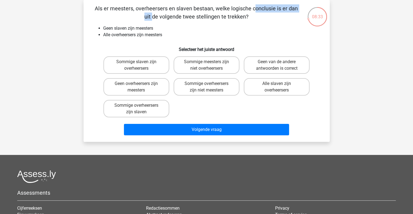
drag, startPoint x: 142, startPoint y: 10, endPoint x: 199, endPoint y: 10, distance: 57.0
click at [199, 10] on p "Als er meesters, overheersers en slaven bestaan, welke logische conclusie is er…" at bounding box center [196, 12] width 208 height 16
drag, startPoint x: 199, startPoint y: 10, endPoint x: 155, endPoint y: 9, distance: 44.5
click at [155, 9] on p "Als er meesters, overheersers en slaven bestaan, welke logische conclusie is er…" at bounding box center [196, 12] width 208 height 16
click at [228, 18] on p "Als er meesters, overheersers en slaven bestaan, welke logische conclusie is er…" at bounding box center [196, 12] width 208 height 16
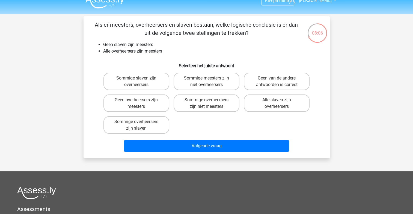
scroll to position [0, 0]
